Goal: Navigation & Orientation: Go to known website

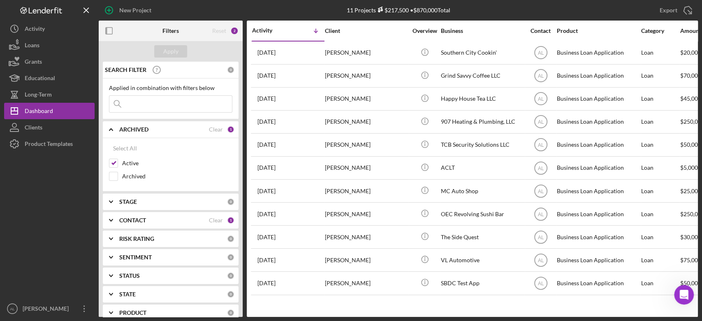
scroll to position [549, 0]
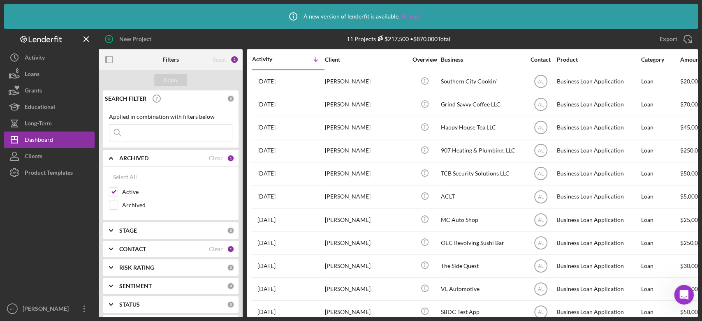
click at [407, 16] on link "Reload" at bounding box center [411, 16] width 18 height 7
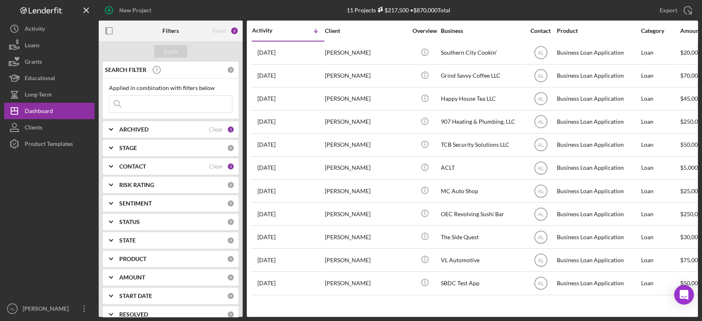
click at [56, 190] on div at bounding box center [49, 226] width 90 height 148
